Goal: Task Accomplishment & Management: Manage account settings

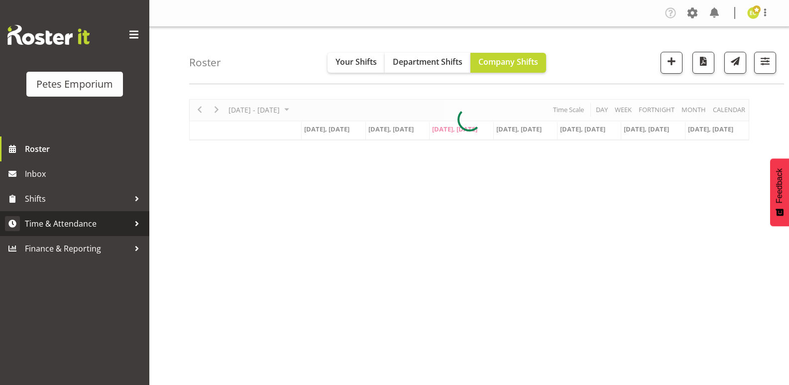
click at [69, 216] on span "Time & Attendance" at bounding box center [77, 223] width 104 height 15
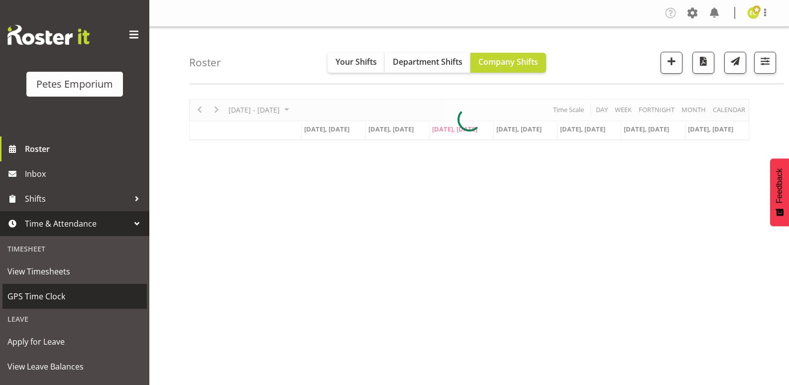
click at [46, 284] on link "GPS Time Clock" at bounding box center [74, 296] width 144 height 25
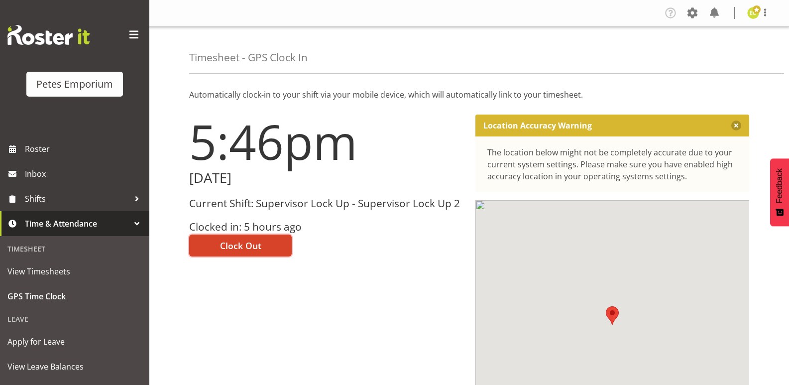
click at [234, 247] on span "Clock Out" at bounding box center [240, 245] width 41 height 13
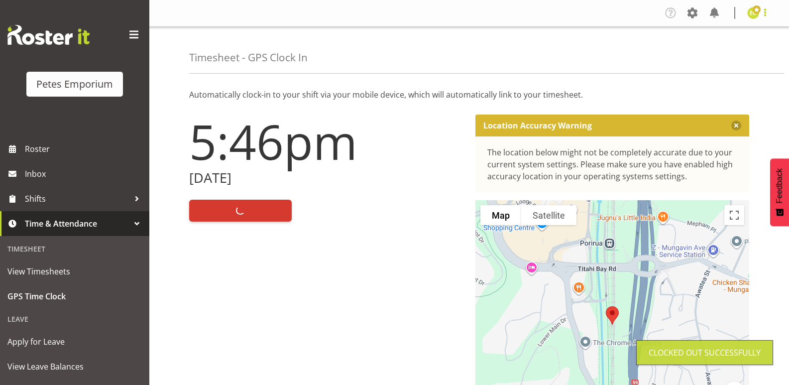
click at [769, 13] on span at bounding box center [765, 12] width 12 height 12
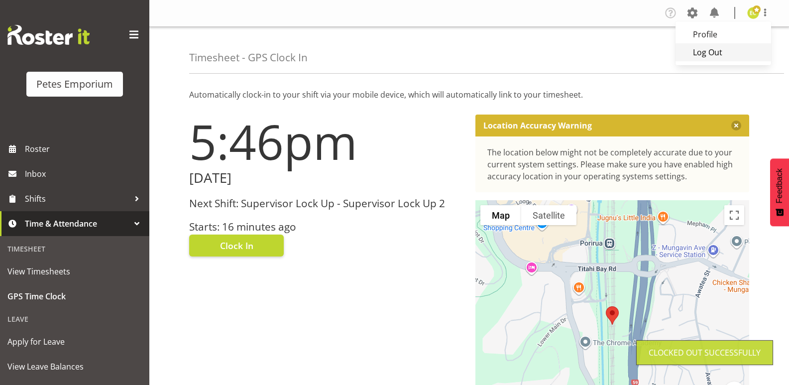
click at [712, 54] on link "Log Out" at bounding box center [723, 52] width 96 height 18
